Goal: Transaction & Acquisition: Book appointment/travel/reservation

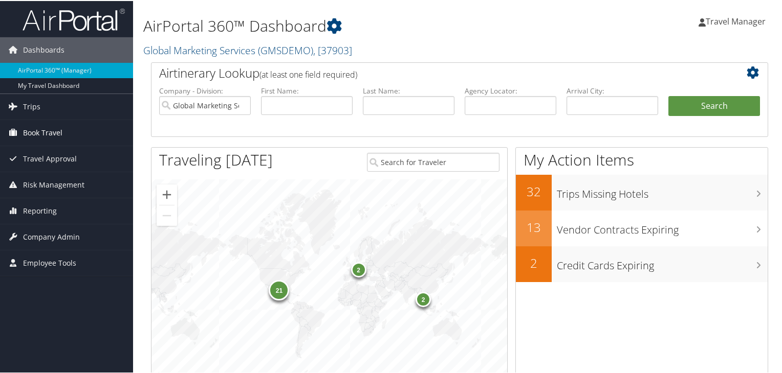
click at [39, 129] on span "Book Travel" at bounding box center [42, 132] width 39 height 26
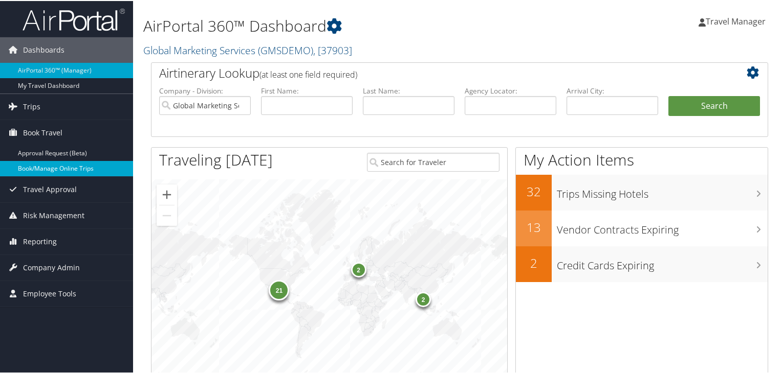
click at [72, 167] on link "Book/Manage Online Trips" at bounding box center [66, 167] width 133 height 15
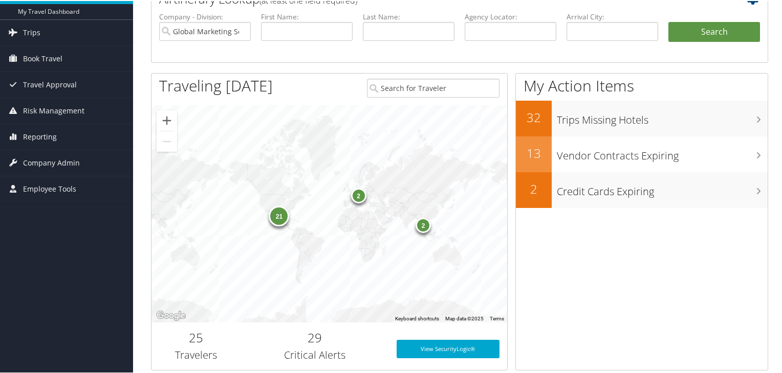
scroll to position [129, 0]
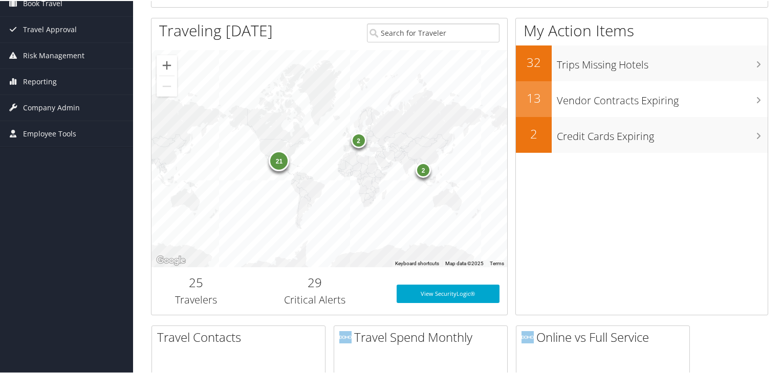
click at [282, 163] on div "21" at bounding box center [279, 159] width 20 height 20
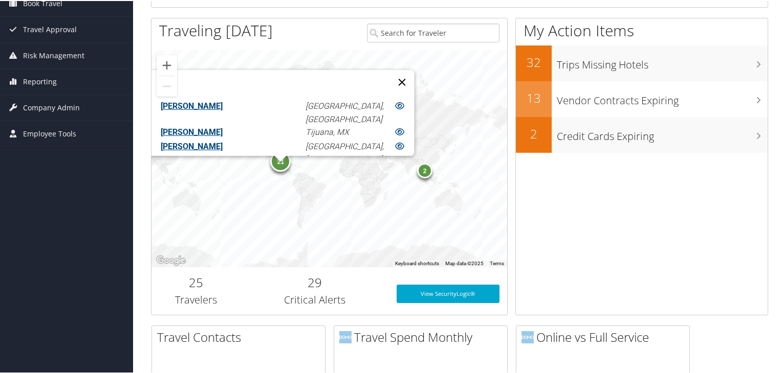
click at [389, 70] on button "Close" at bounding box center [401, 81] width 25 height 25
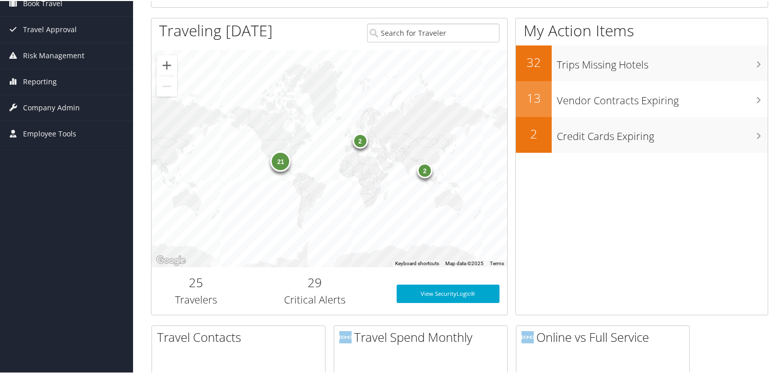
click at [356, 135] on div "2" at bounding box center [359, 139] width 15 height 15
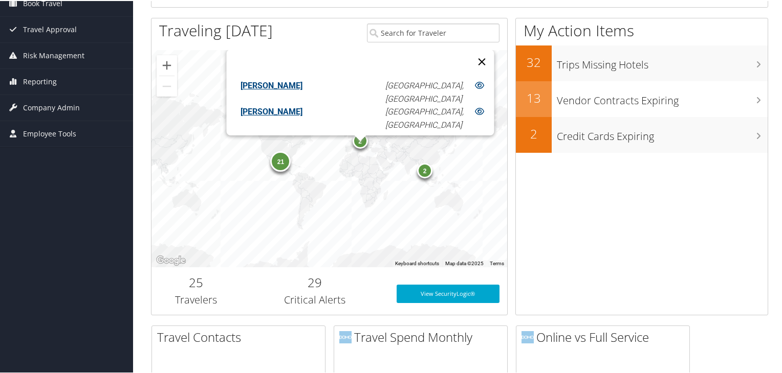
click at [469, 69] on button "Close" at bounding box center [481, 61] width 25 height 25
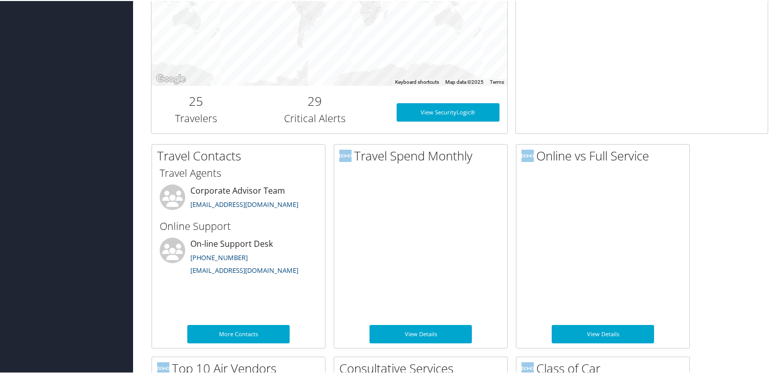
scroll to position [345, 0]
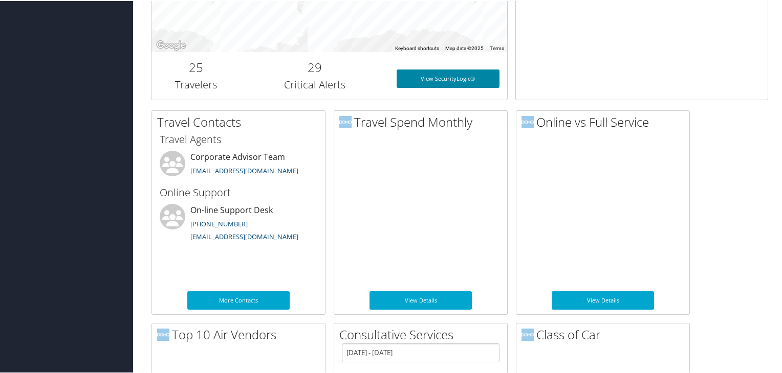
click at [436, 79] on link "View SecurityLogic®" at bounding box center [448, 78] width 103 height 18
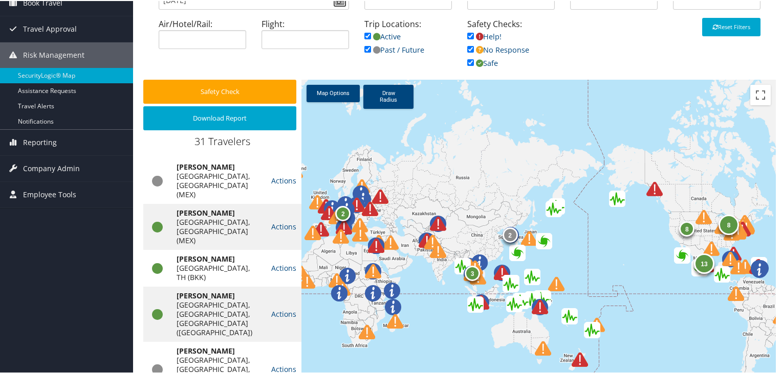
scroll to position [134, 0]
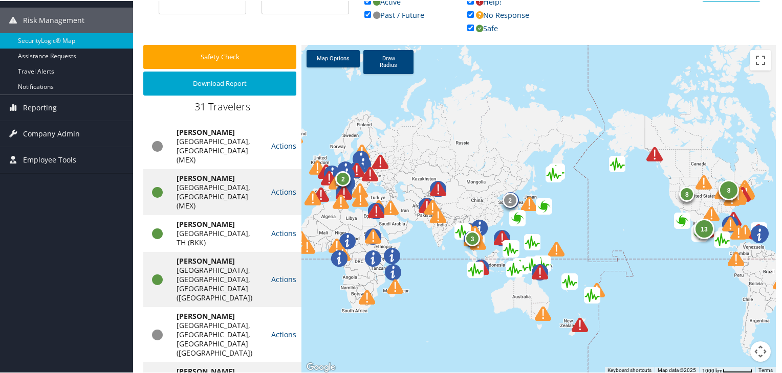
click at [341, 190] on img at bounding box center [346, 207] width 36 height 36
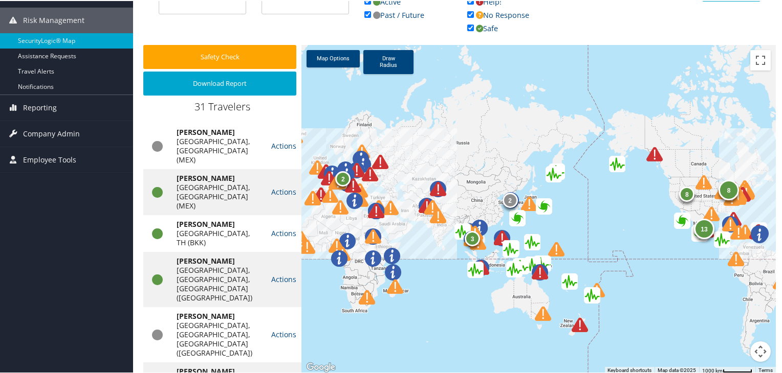
click at [350, 181] on img at bounding box center [359, 190] width 36 height 36
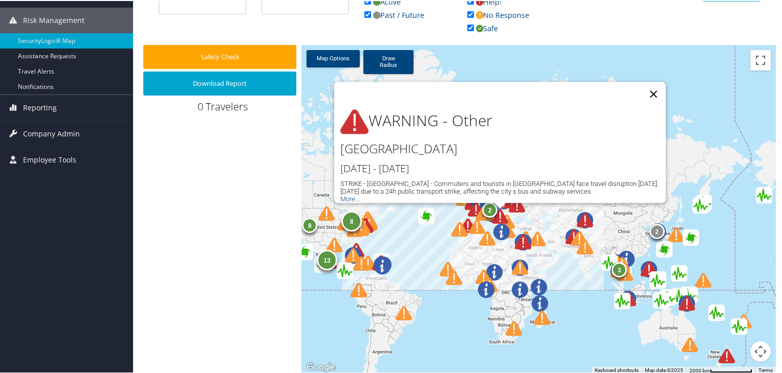
click at [650, 86] on button "Close" at bounding box center [653, 93] width 25 height 25
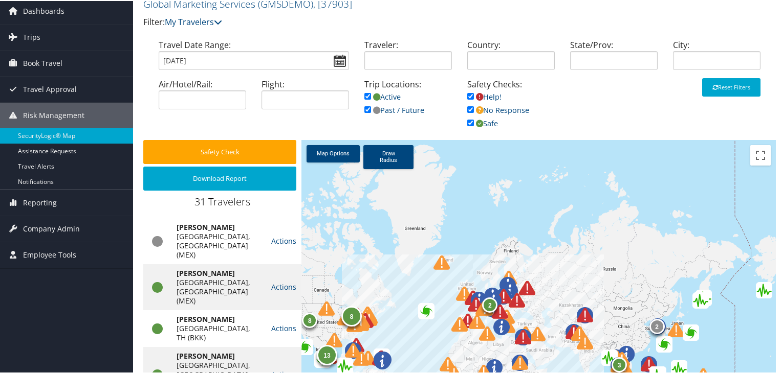
scroll to position [23, 0]
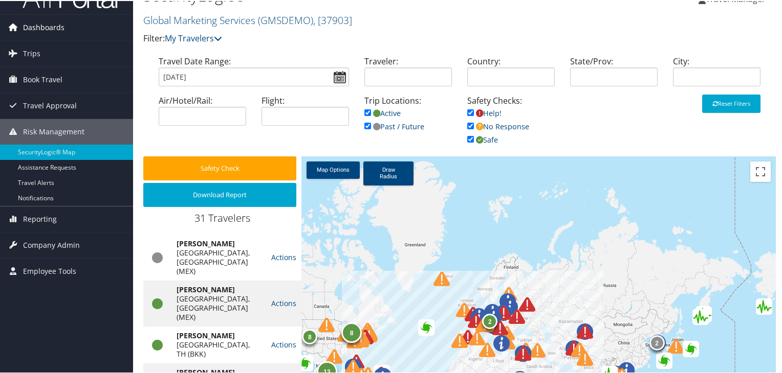
click at [29, 26] on span "Dashboards" at bounding box center [43, 27] width 41 height 26
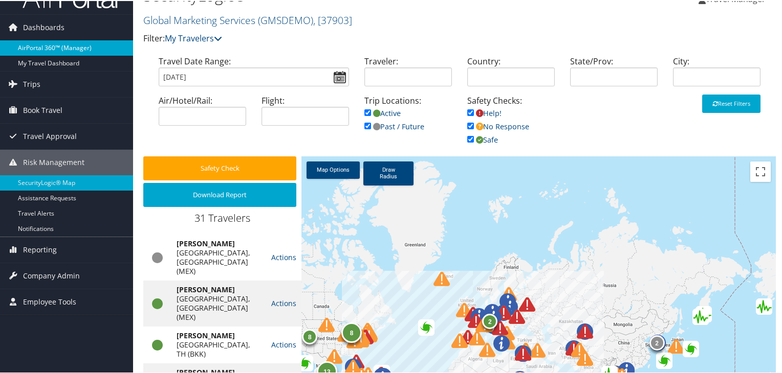
click at [43, 48] on link "AirPortal 360™ (Manager)" at bounding box center [66, 46] width 133 height 15
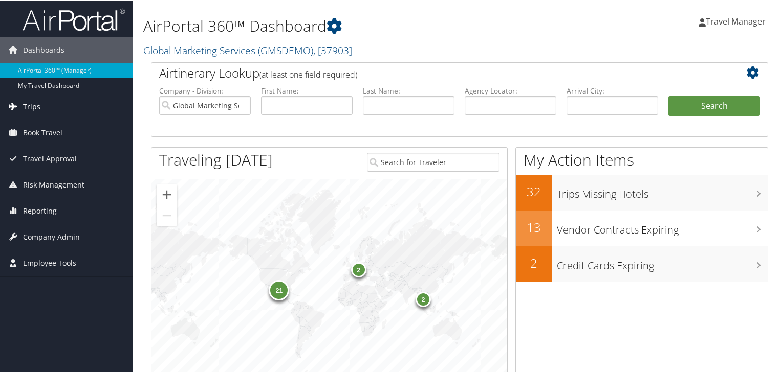
click at [29, 107] on span "Trips" at bounding box center [31, 106] width 17 height 26
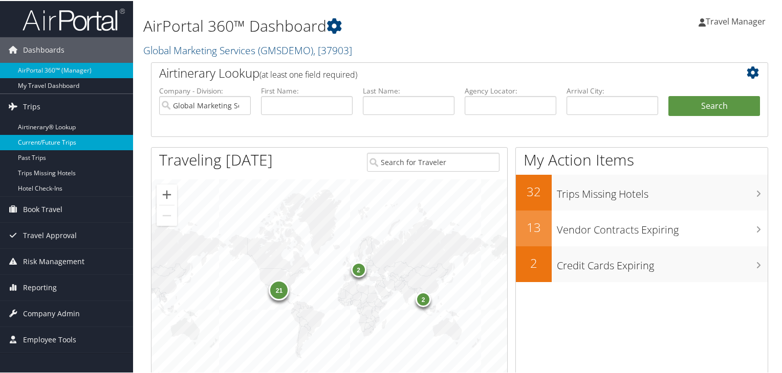
click at [69, 142] on link "Current/Future Trips" at bounding box center [66, 141] width 133 height 15
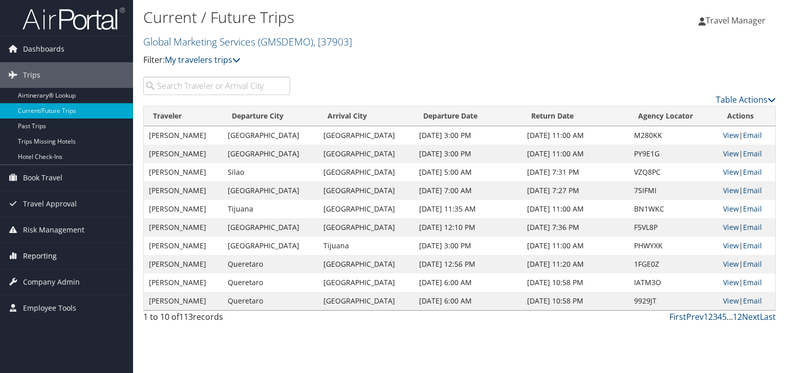
click at [34, 257] on span "Reporting" at bounding box center [40, 257] width 34 height 26
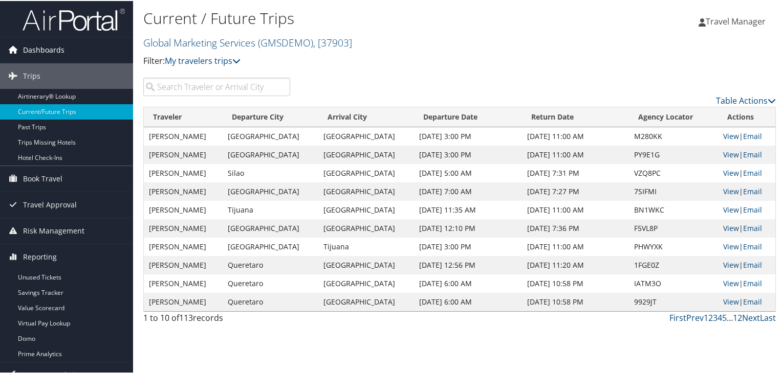
click at [46, 46] on span "Dashboards" at bounding box center [43, 49] width 41 height 26
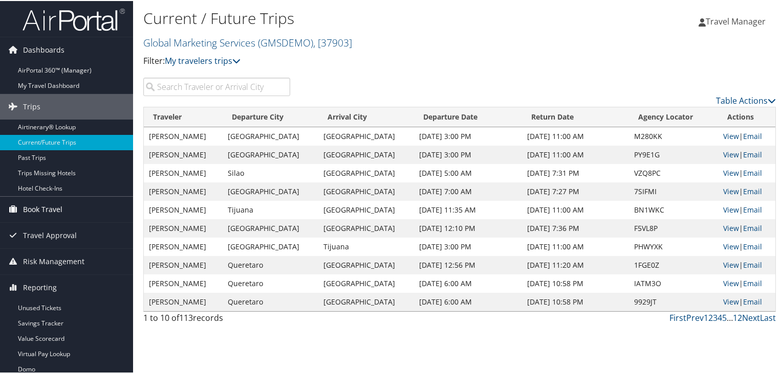
click at [45, 207] on span "Book Travel" at bounding box center [42, 209] width 39 height 26
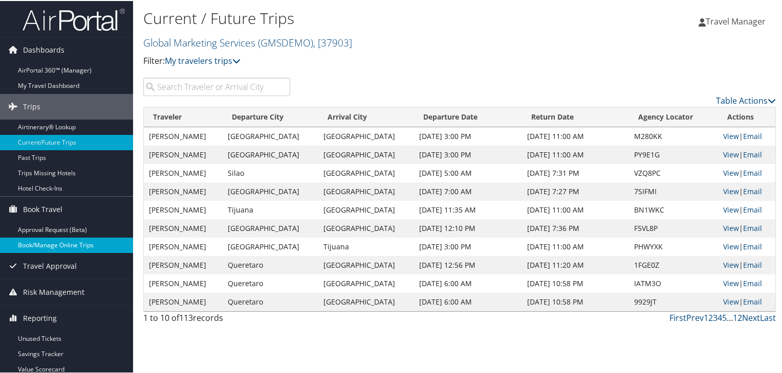
click at [67, 241] on link "Book/Manage Online Trips" at bounding box center [66, 244] width 133 height 15
